Goal: Task Accomplishment & Management: Use online tool/utility

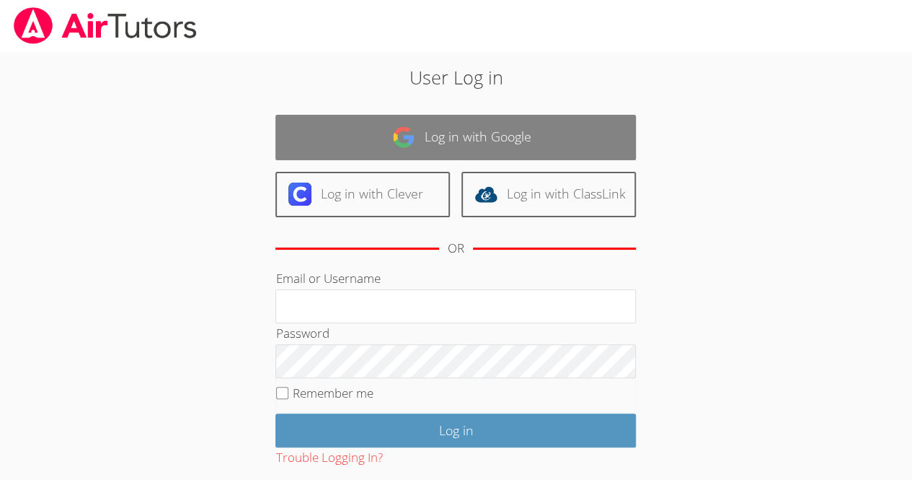
click at [354, 125] on link "Log in with Google" at bounding box center [456, 137] width 361 height 45
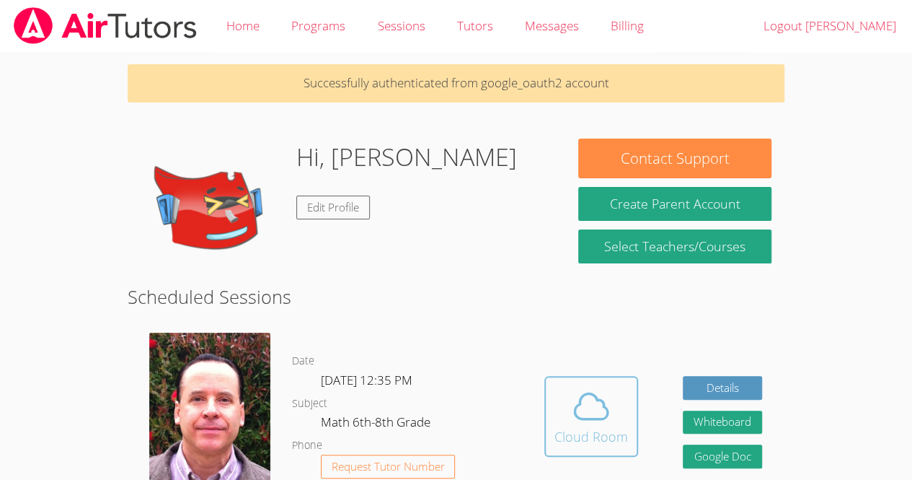
click at [552, 385] on button "Cloud Room" at bounding box center [592, 416] width 94 height 81
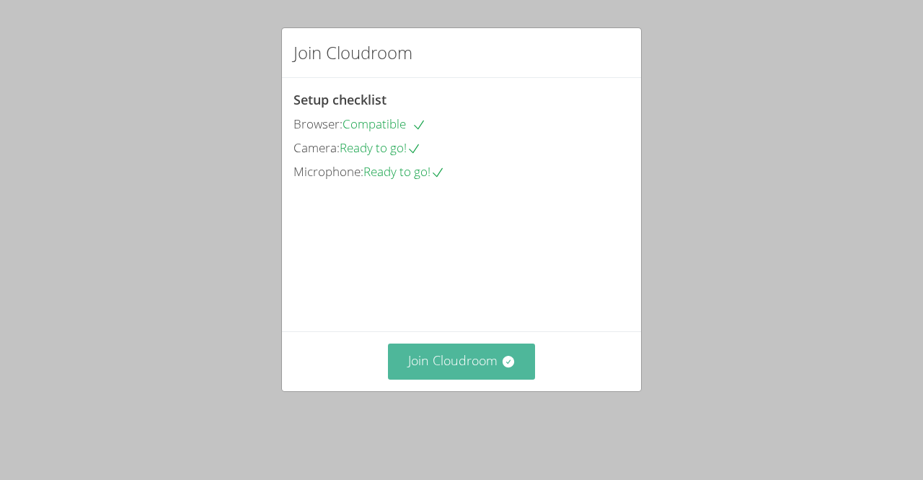
click at [418, 377] on button "Join Cloudroom" at bounding box center [462, 360] width 148 height 35
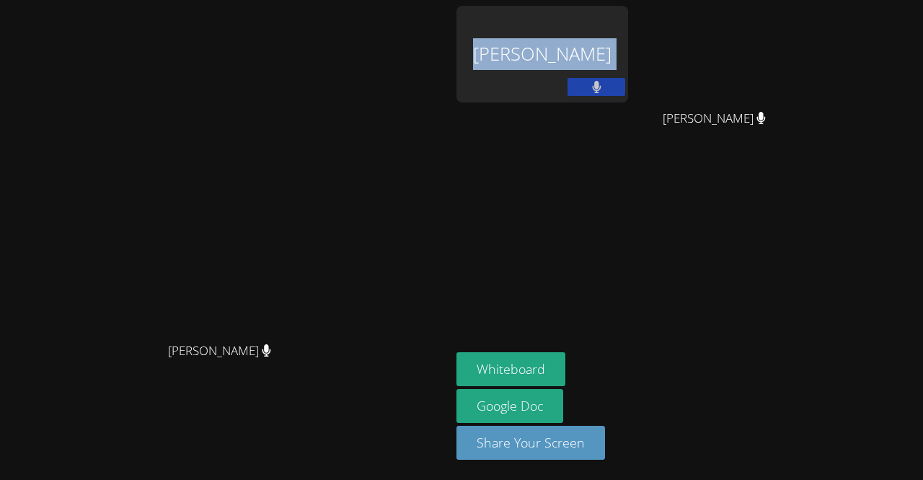
drag, startPoint x: 412, startPoint y: 376, endPoint x: 666, endPoint y: 157, distance: 336.0
click at [666, 157] on div "[PERSON_NAME] [PERSON_NAME] [PERSON_NAME] [PERSON_NAME] Whiteboard Google Doc S…" at bounding box center [461, 240] width 923 height 480
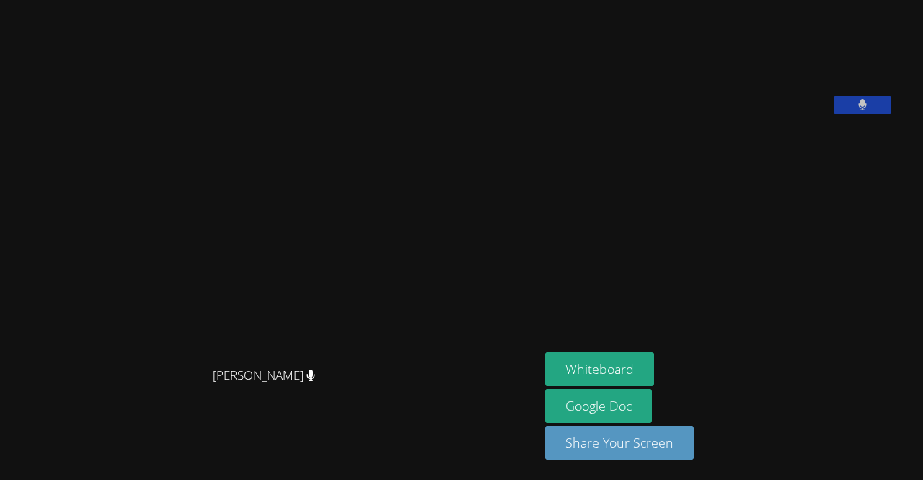
click at [180, 255] on video at bounding box center [270, 211] width 216 height 297
click at [545, 367] on button "Whiteboard" at bounding box center [599, 369] width 109 height 34
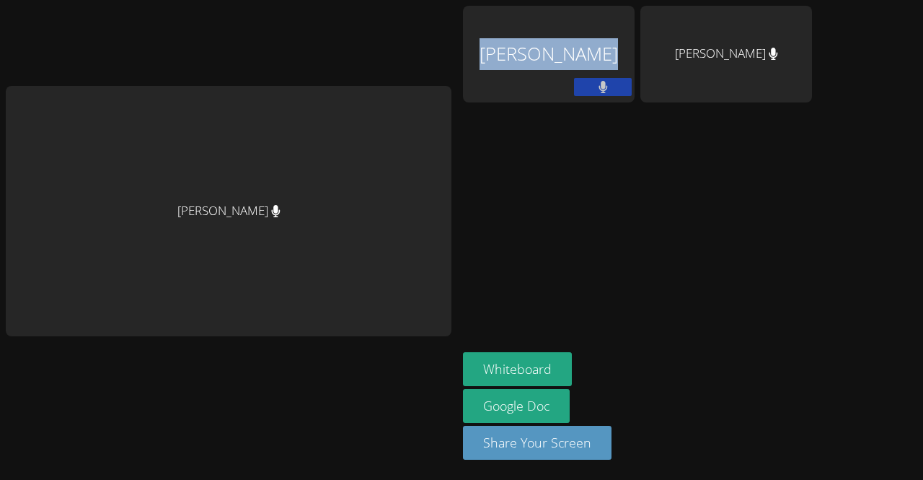
click at [447, 69] on div "[PERSON_NAME]" at bounding box center [229, 240] width 446 height 468
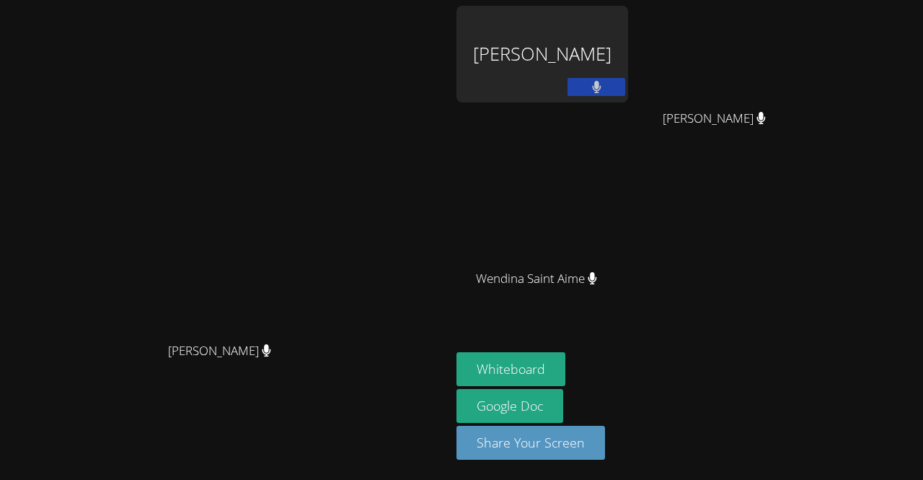
click at [623, 70] on div "Kevin Velasquez" at bounding box center [543, 54] width 172 height 97
click at [565, 371] on button "Whiteboard" at bounding box center [511, 369] width 109 height 34
click at [601, 87] on icon at bounding box center [596, 87] width 9 height 12
click at [604, 87] on icon at bounding box center [596, 87] width 15 height 12
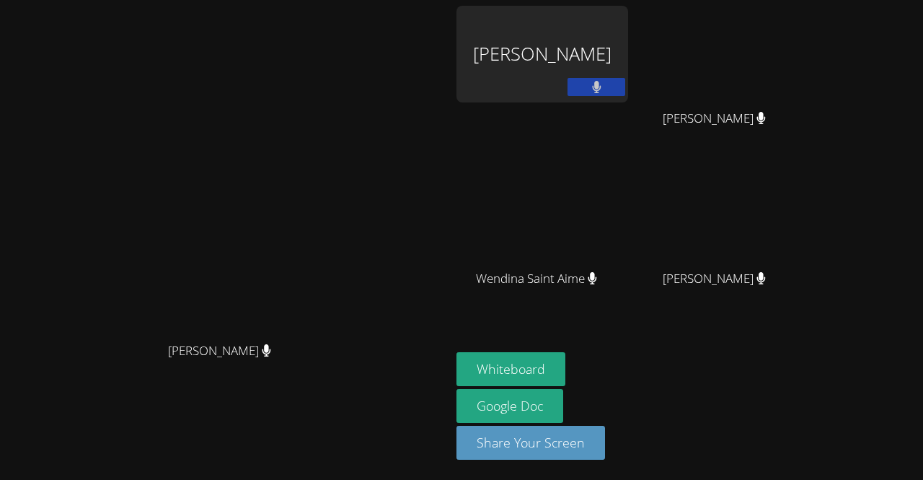
click at [614, 81] on div "Kevin Velasquez" at bounding box center [543, 54] width 172 height 97
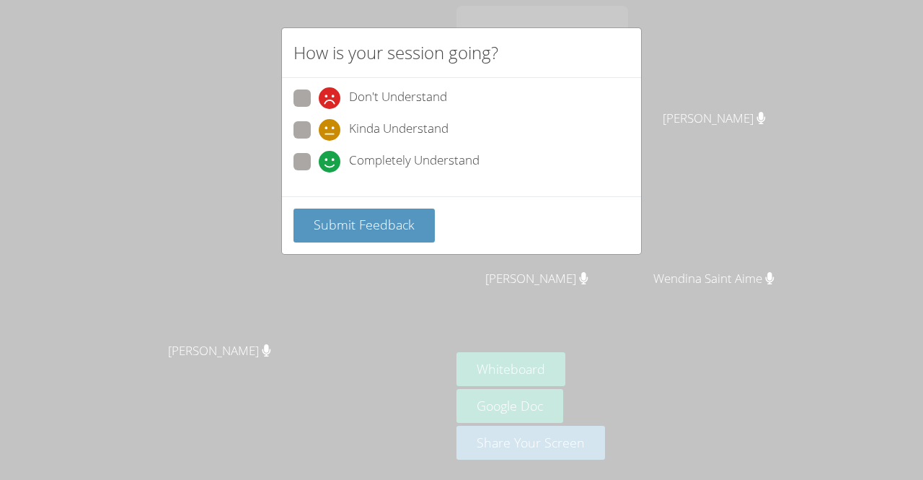
click at [327, 155] on icon at bounding box center [330, 162] width 22 height 22
click at [327, 155] on input "Completely Understand" at bounding box center [325, 159] width 12 height 12
radio input "true"
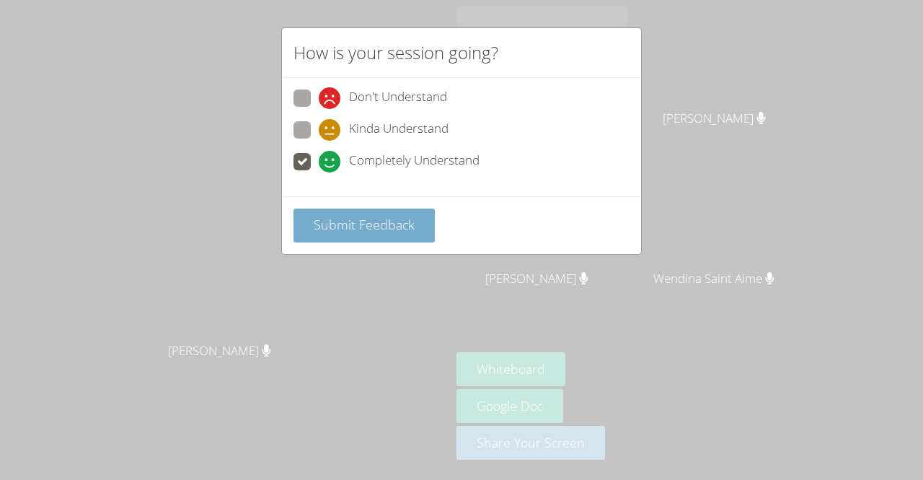
click at [349, 236] on button "Submit Feedback" at bounding box center [364, 225] width 141 height 34
